Goal: Task Accomplishment & Management: Complete application form

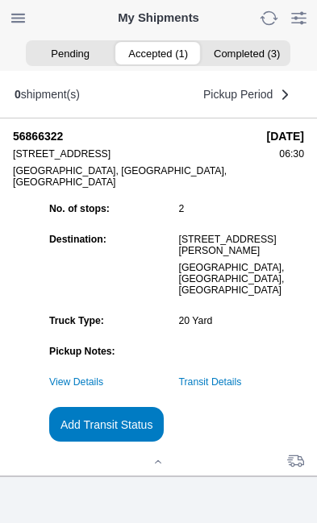
scroll to position [155, 0]
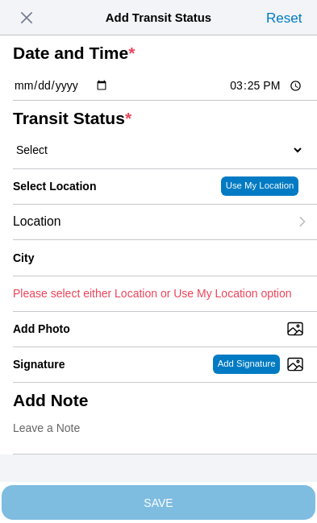
click at [269, 94] on input "15:25" at bounding box center [266, 85] width 76 height 17
type input "12:30"
click at [109, 157] on select "Select Arrive at Drop Off Arrive at Pickup Break Start Break Stop Depart Drop O…" at bounding box center [158, 150] width 291 height 15
select select "DPTPULOC"
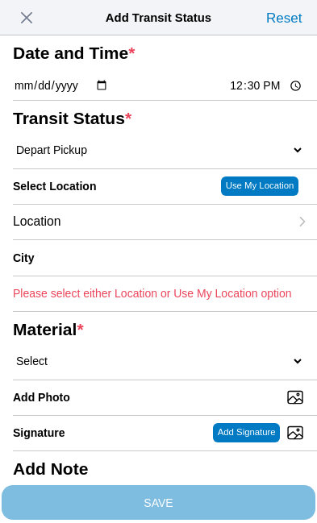
click at [127, 239] on div "Location" at bounding box center [151, 222] width 276 height 35
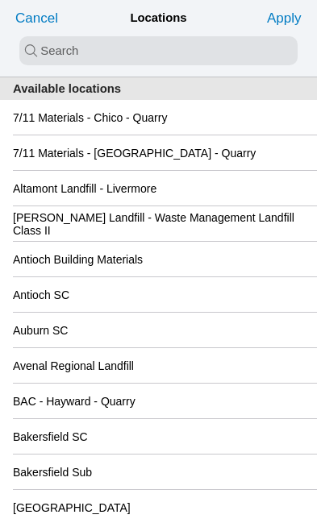
click at [36, 48] on input "search text" at bounding box center [158, 50] width 278 height 29
type input "san"
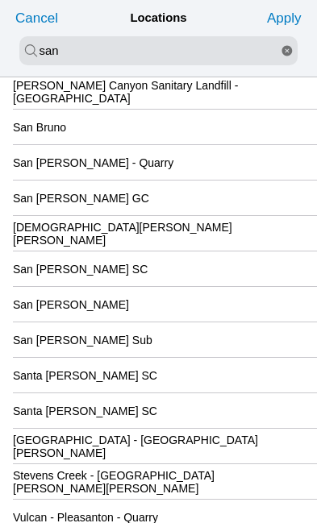
scroll to position [204, 0]
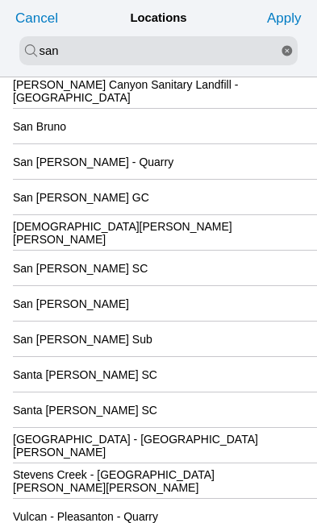
click at [171, 427] on div "Santa [PERSON_NAME] SC" at bounding box center [158, 410] width 291 height 35
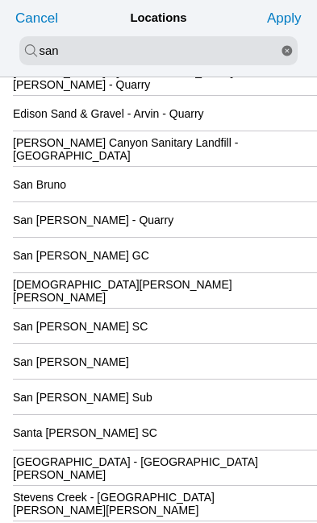
click at [0, 0] on slot "Apply" at bounding box center [0, 0] width 0 height 0
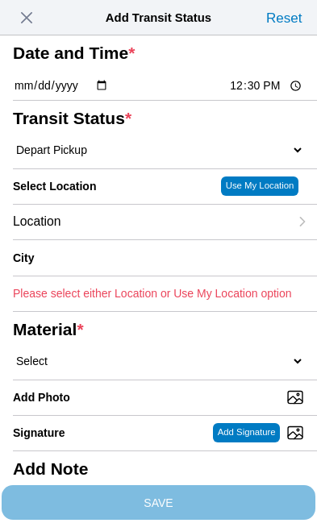
type input "Santa [PERSON_NAME]"
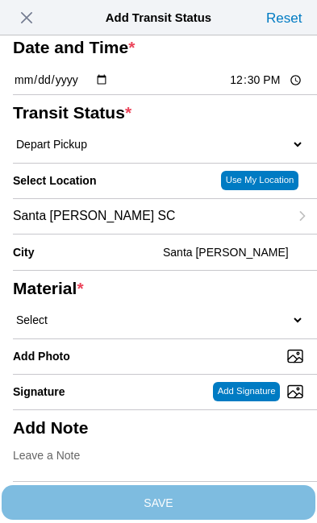
scroll to position [160, 0]
click at [122, 313] on select "Select 1" x 3" Rock 1" x 4" Rock 2" x 4" Rock Asphalt Cold Patch Backfill Spec …" at bounding box center [158, 320] width 291 height 15
select select "708654"
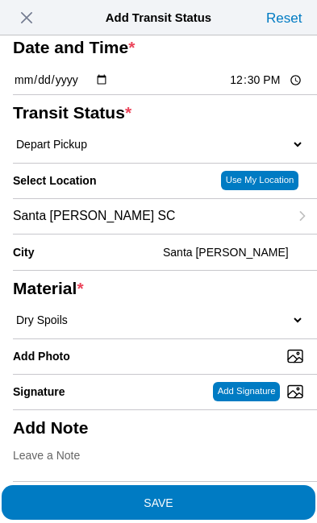
click at [243, 497] on span "SAVE" at bounding box center [158, 502] width 291 height 11
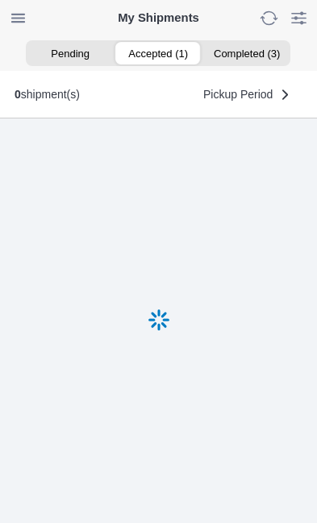
scroll to position [1, 0]
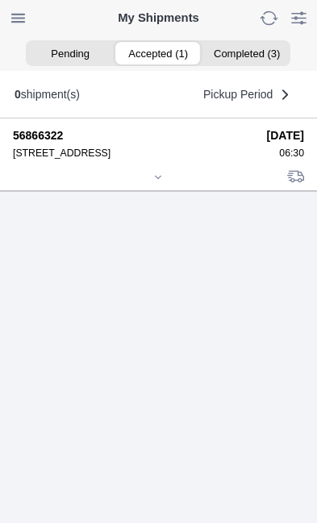
click at [168, 185] on div at bounding box center [158, 179] width 291 height 12
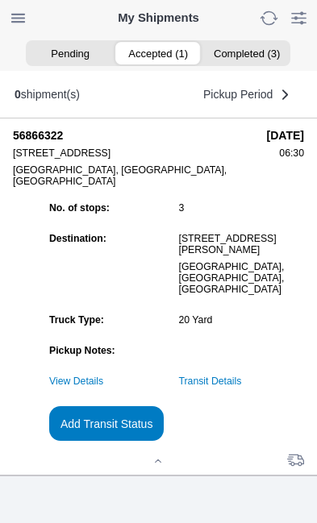
scroll to position [156, 0]
click at [242, 387] on link "Transit Details" at bounding box center [210, 381] width 63 height 11
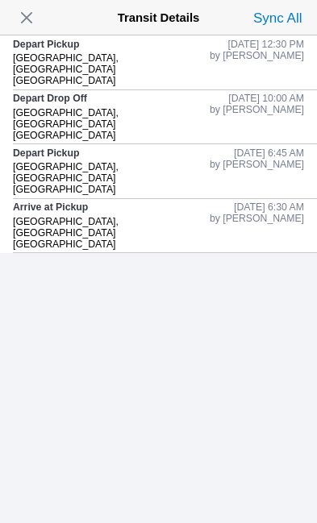
click at [36, 15] on span "button" at bounding box center [26, 17] width 23 height 23
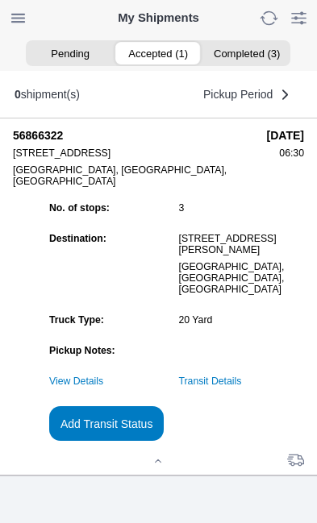
click at [0, 0] on slot "Add Transit Status" at bounding box center [0, 0] width 0 height 0
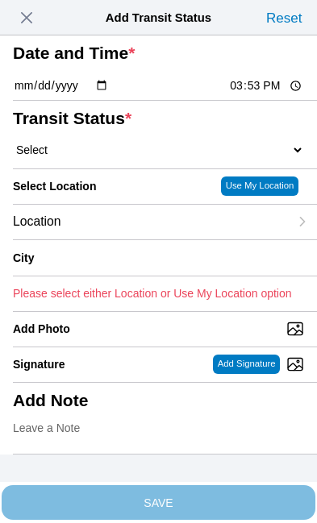
click at [268, 94] on input "15:53" at bounding box center [266, 85] width 76 height 17
type input "15:46"
click at [101, 157] on select "Select Arrive at Drop Off Arrive at Pickup Break Start Break Stop Depart Drop O…" at bounding box center [158, 150] width 291 height 15
select select "BREAKSTART"
click at [137, 239] on div "Location" at bounding box center [151, 222] width 276 height 35
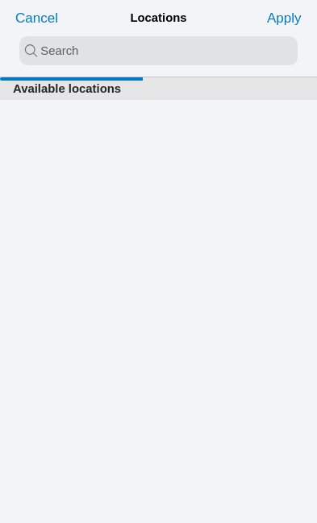
click at [59, 53] on input "search text" at bounding box center [158, 50] width 278 height 29
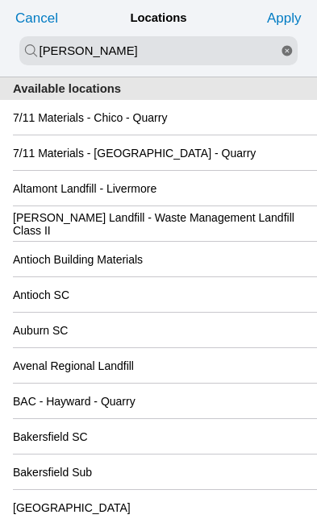
type input "[PERSON_NAME]"
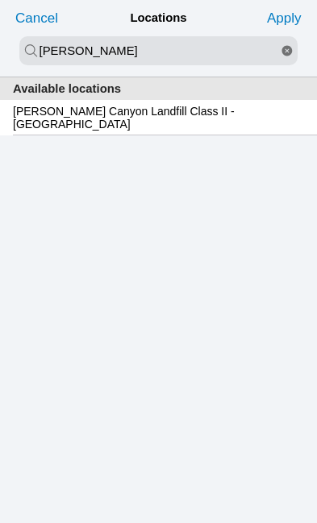
click at [0, 0] on slot "[PERSON_NAME] Canyon Landfill Class II - [GEOGRAPHIC_DATA]" at bounding box center [0, 0] width 0 height 0
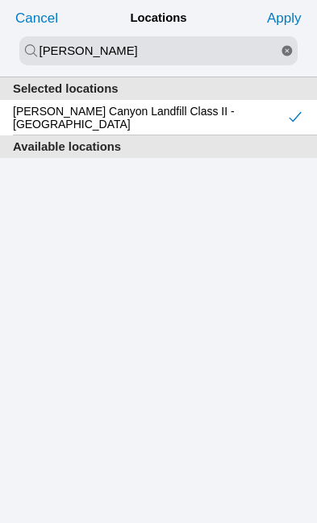
click at [0, 0] on slot "Apply" at bounding box center [0, 0] width 0 height 0
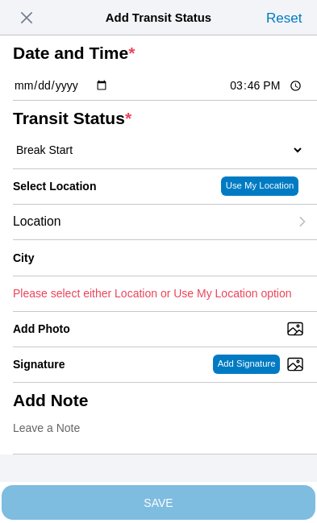
type input "[GEOGRAPHIC_DATA]"
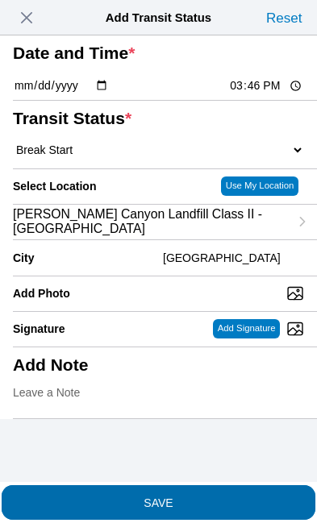
click at [223, 500] on span "SAVE" at bounding box center [158, 502] width 291 height 11
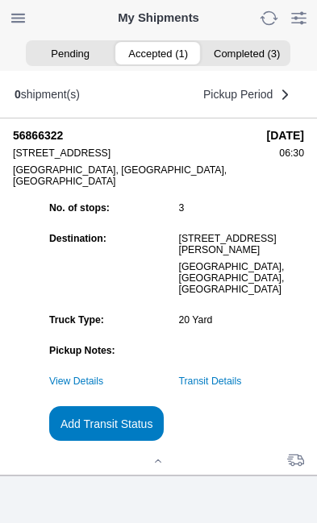
click at [0, 0] on slot "Add Transit Status" at bounding box center [0, 0] width 0 height 0
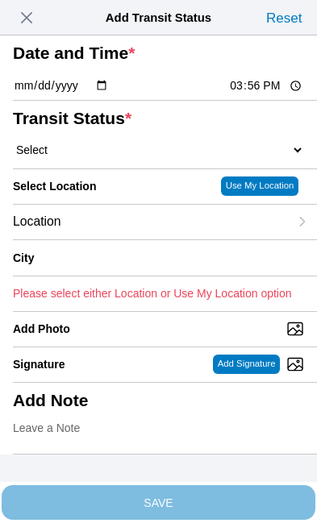
click at [271, 94] on input "15:56" at bounding box center [266, 85] width 76 height 17
type input "15:45"
click at [101, 157] on select "Select Arrive at Drop Off Arrive at Pickup Break Start Break Stop Depart Drop O…" at bounding box center [158, 150] width 291 height 15
select select "DPTDLVLOC"
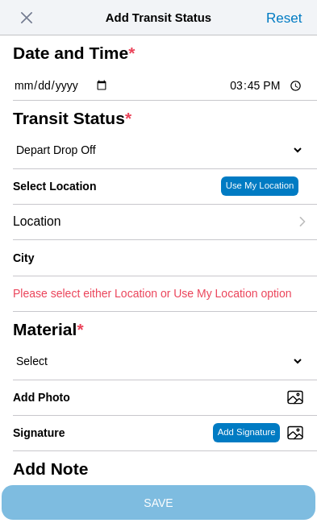
click at [132, 239] on div "Location" at bounding box center [151, 222] width 276 height 35
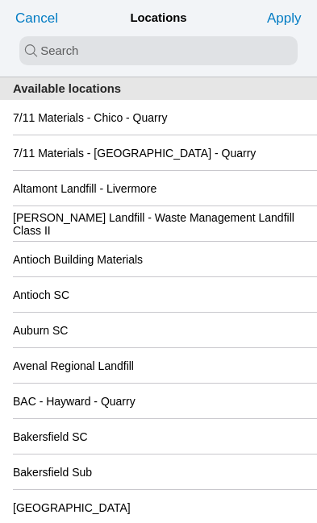
click at [65, 44] on input "search text" at bounding box center [158, 50] width 278 height 29
type input "[PERSON_NAME]"
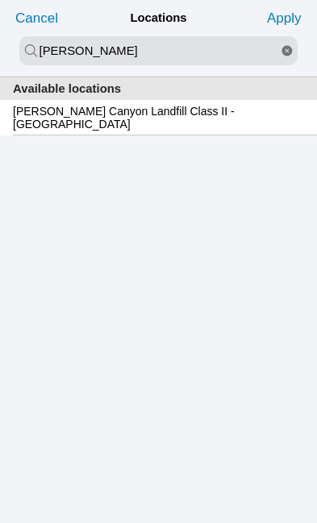
click at [0, 0] on slot "[PERSON_NAME] Canyon Landfill Class II - [GEOGRAPHIC_DATA]" at bounding box center [0, 0] width 0 height 0
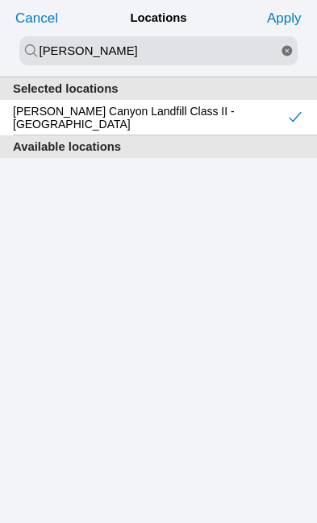
click at [0, 0] on slot "Apply" at bounding box center [0, 0] width 0 height 0
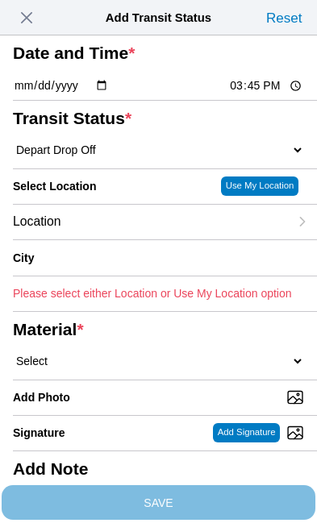
type input "[GEOGRAPHIC_DATA]"
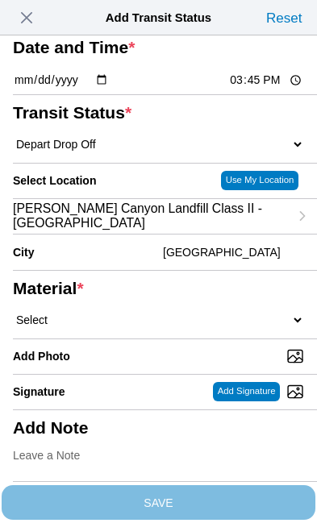
scroll to position [77, 0]
click at [109, 327] on select "Select 1" x 3" Rock 1" x 4" Rock 2" x 4" Rock Asphalt Cold Patch Backfill Spec …" at bounding box center [158, 320] width 291 height 15
select select "708654"
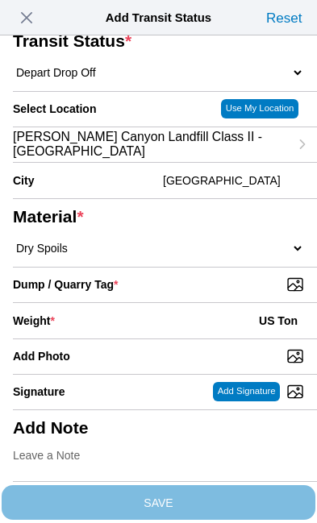
click at [230, 293] on input "Dump / Quarry Tag *" at bounding box center [165, 285] width 304 height 18
type input "C:\fakepath\image.jpg"
click at [130, 339] on div "Weight * US Ton" at bounding box center [158, 320] width 291 height 35
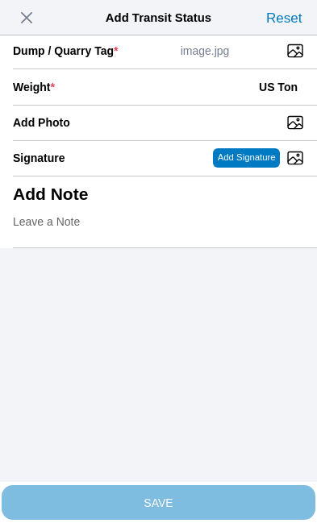
scroll to position [331, 0]
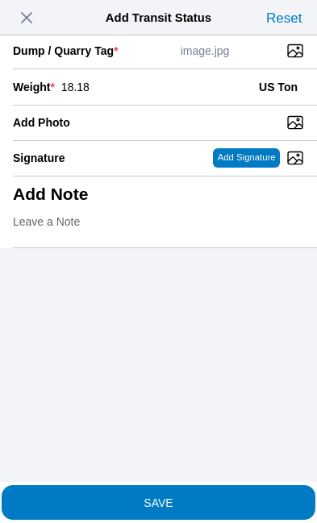
type input "18.18"
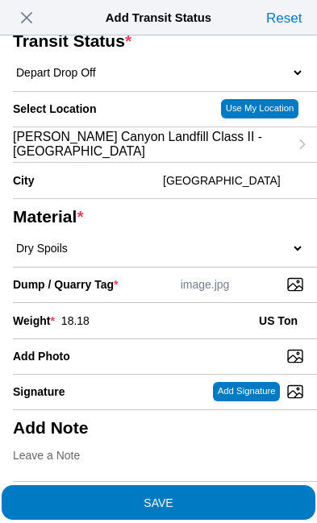
scroll to position [307, 0]
click at [221, 497] on span "SAVE" at bounding box center [158, 502] width 291 height 11
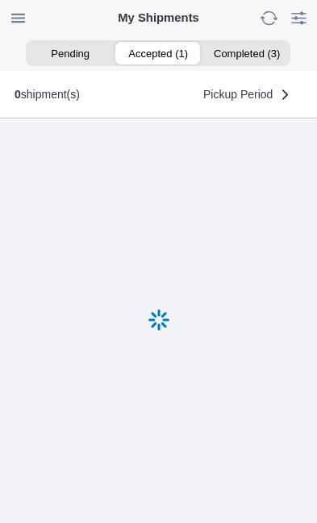
scroll to position [1, 0]
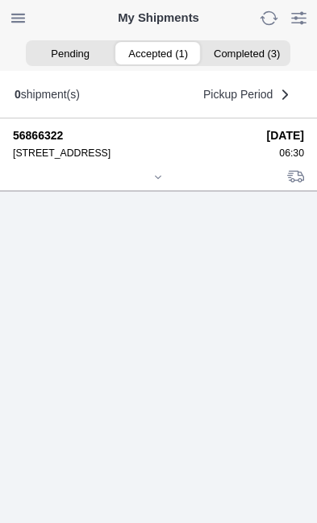
click at [151, 185] on div at bounding box center [158, 179] width 291 height 12
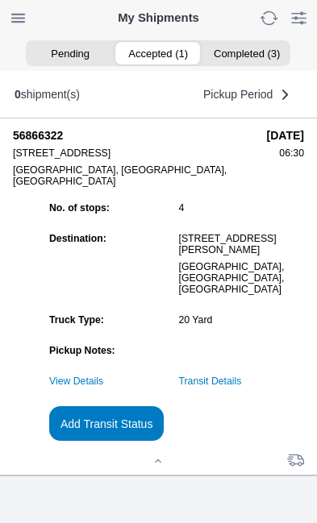
scroll to position [175, 0]
click at [242, 381] on link "Transit Details" at bounding box center [210, 381] width 63 height 11
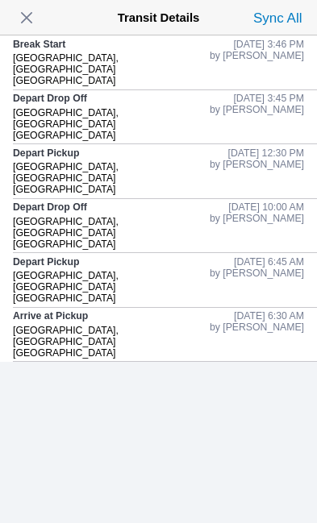
scroll to position [0, 0]
click at [36, 21] on span "button" at bounding box center [26, 17] width 23 height 23
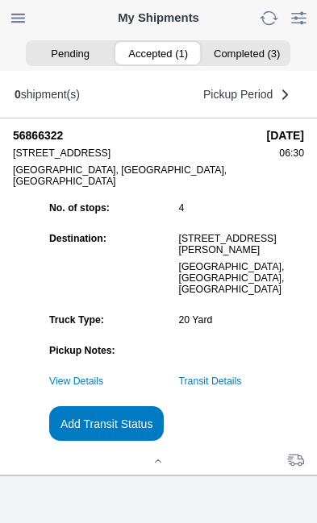
click at [164, 441] on button "Add Transit Status" at bounding box center [106, 423] width 114 height 35
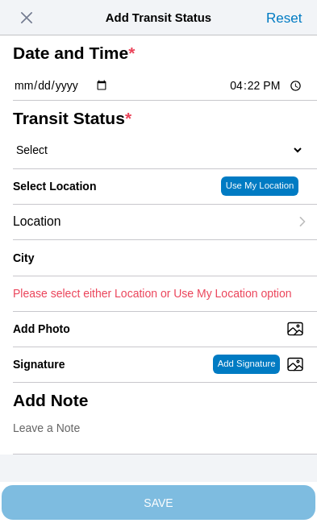
click at [277, 94] on input "16:22" at bounding box center [266, 85] width 76 height 17
type input "16:15"
click at [117, 157] on select "Select Arrive at Drop Off Arrive at Pickup Break Start Break Stop Depart Drop O…" at bounding box center [158, 150] width 291 height 15
select select "BREAKSTOP"
click at [129, 239] on div "Location" at bounding box center [151, 222] width 276 height 35
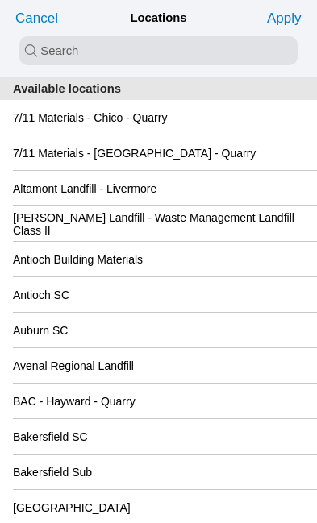
click at [61, 50] on input "search text" at bounding box center [158, 50] width 278 height 29
type input "[PERSON_NAME]"
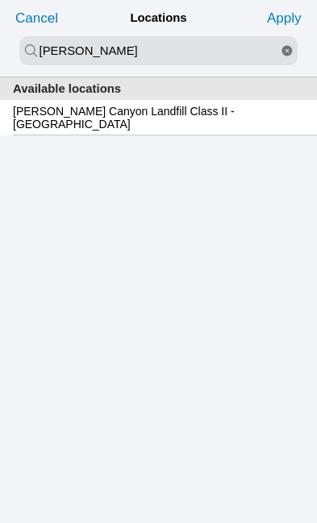
click at [0, 0] on slot "[PERSON_NAME] Canyon Landfill Class II - [GEOGRAPHIC_DATA]" at bounding box center [0, 0] width 0 height 0
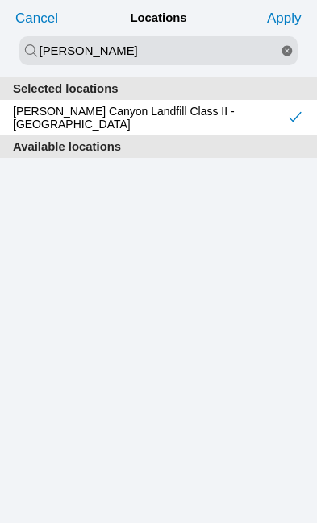
click at [0, 0] on slot "Apply" at bounding box center [0, 0] width 0 height 0
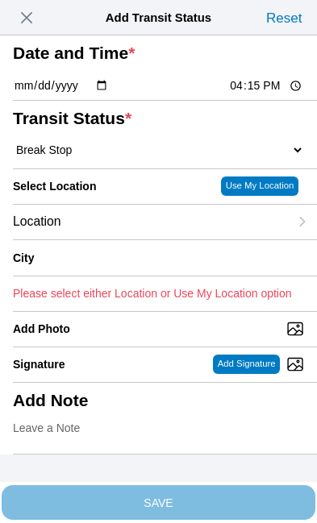
type input "[GEOGRAPHIC_DATA]"
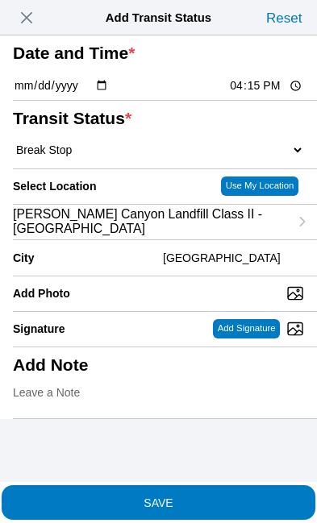
click at [226, 497] on span "SAVE" at bounding box center [158, 502] width 291 height 11
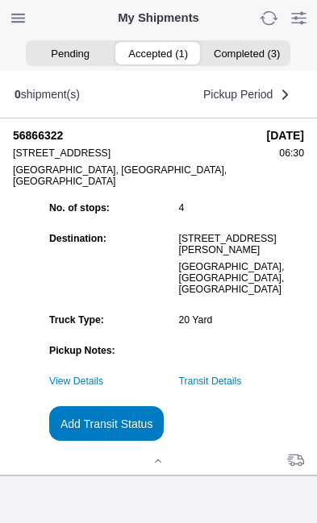
click at [242, 384] on link "Transit Details" at bounding box center [210, 381] width 63 height 11
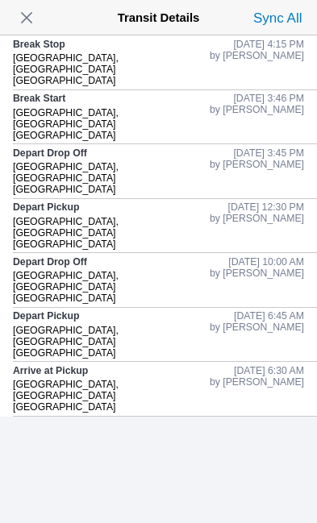
click at [10, 254] on div "Depart Pickup [GEOGRAPHIC_DATA], [GEOGRAPHIC_DATA] [GEOGRAPHIC_DATA] [DATE] 12:…" at bounding box center [158, 226] width 317 height 55
click at [312, 417] on div "Arrive at [GEOGRAPHIC_DATA], [GEOGRAPHIC_DATA] [GEOGRAPHIC_DATA] [DATE] 6:30 AM…" at bounding box center [165, 389] width 304 height 55
click at [314, 417] on div "Arrive at [GEOGRAPHIC_DATA], [GEOGRAPHIC_DATA] [GEOGRAPHIC_DATA] [DATE] 6:30 AM…" at bounding box center [165, 389] width 304 height 55
click at [33, 16] on span "button" at bounding box center [26, 17] width 23 height 23
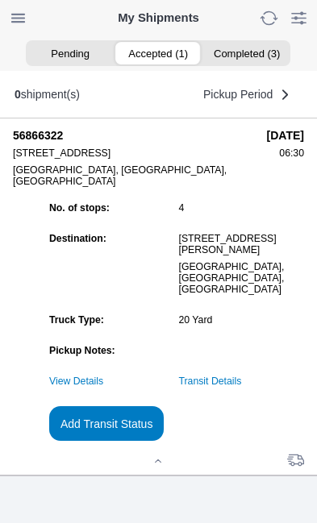
click at [0, 0] on slot "Add Transit Status" at bounding box center [0, 0] width 0 height 0
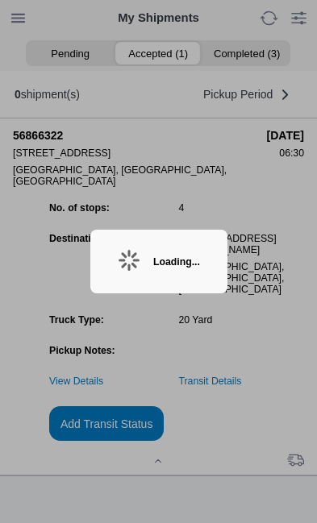
click at [185, 441] on ion-backdrop at bounding box center [158, 261] width 317 height 523
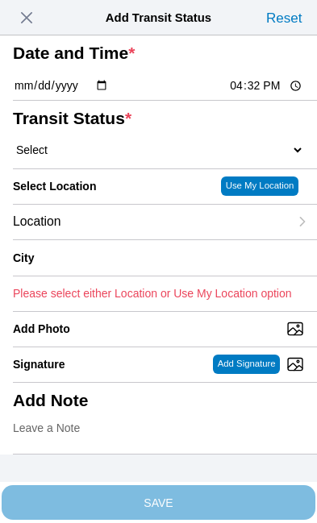
click at [273, 94] on input "16:32" at bounding box center [266, 85] width 76 height 17
type input "18:30"
click at [112, 157] on select "Select Arrive at Drop Off Arrive at Pickup Break Start Break Stop Depart Drop O…" at bounding box center [158, 150] width 291 height 15
select select "DELIVRED"
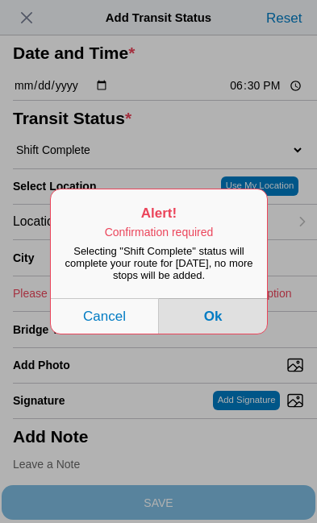
click at [226, 334] on button "Ok" at bounding box center [213, 315] width 108 height 35
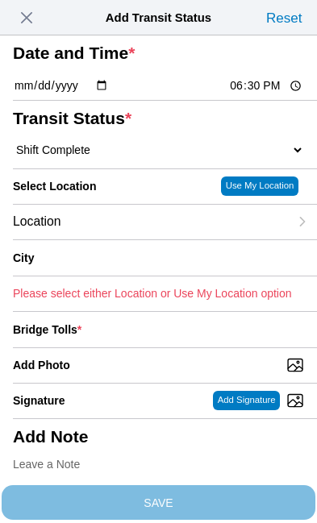
click at [133, 239] on div "Location" at bounding box center [151, 222] width 276 height 35
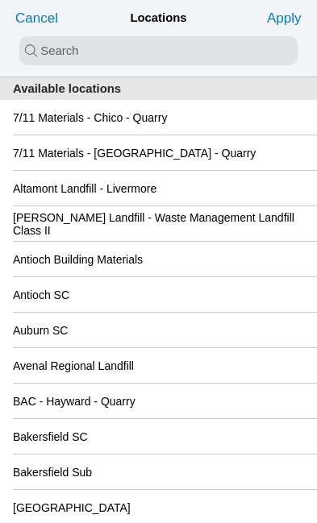
click at [44, 48] on input "search text" at bounding box center [158, 50] width 278 height 29
type input "santa"
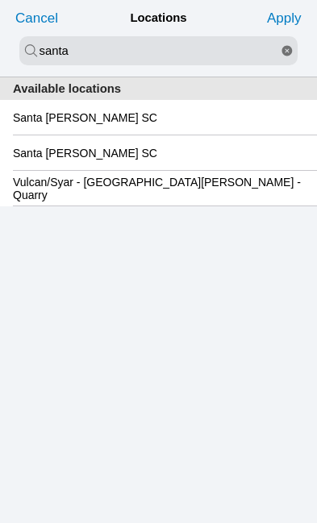
click at [0, 0] on slot "Santa [PERSON_NAME] SC" at bounding box center [0, 0] width 0 height 0
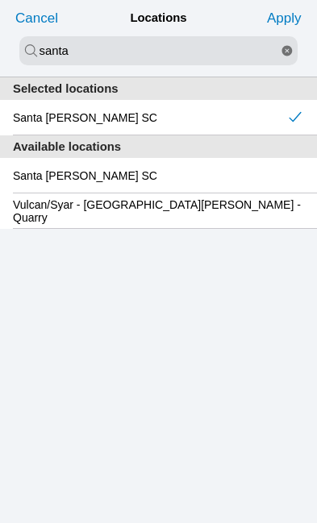
click at [0, 0] on slot "Apply" at bounding box center [0, 0] width 0 height 0
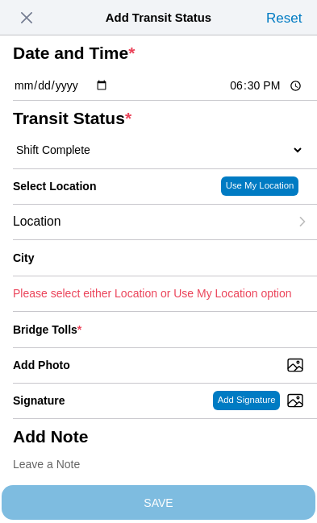
type input "Santa [PERSON_NAME]"
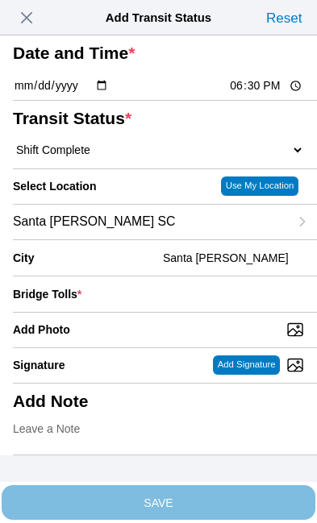
click at [174, 312] on div "Bridge Tolls *" at bounding box center [158, 294] width 291 height 35
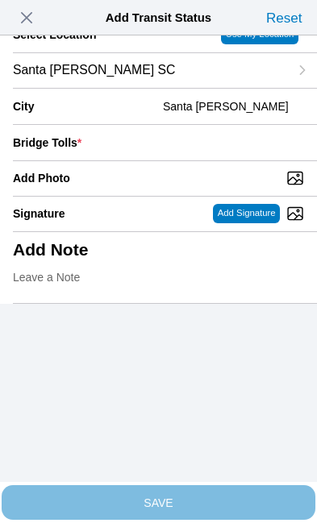
scroll to position [157, 0]
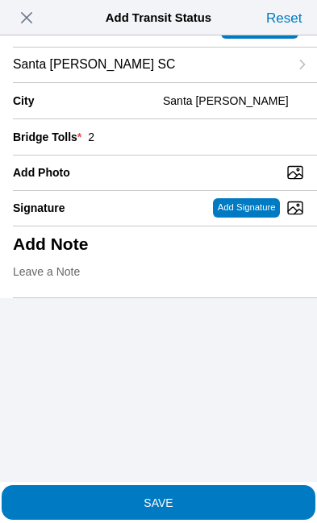
type input "2"
click at [181, 181] on input "Add Photo" at bounding box center [165, 173] width 304 height 18
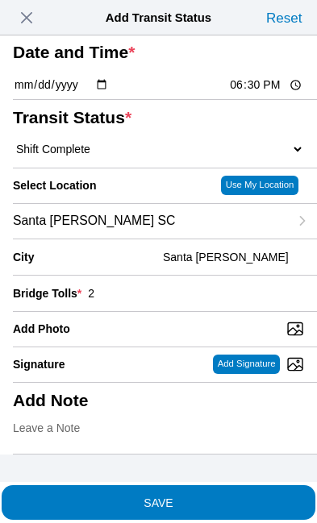
type input "C:\fakepath\image.jpg"
click at [220, 497] on span "SAVE" at bounding box center [158, 502] width 291 height 11
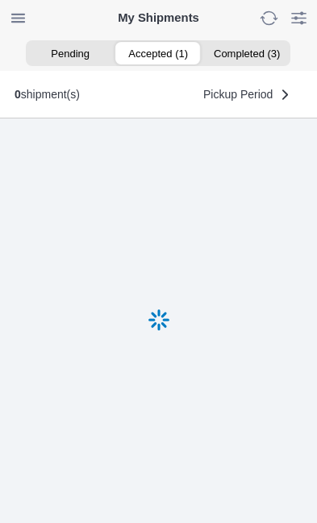
scroll to position [1, 0]
